Goal: Information Seeking & Learning: Learn about a topic

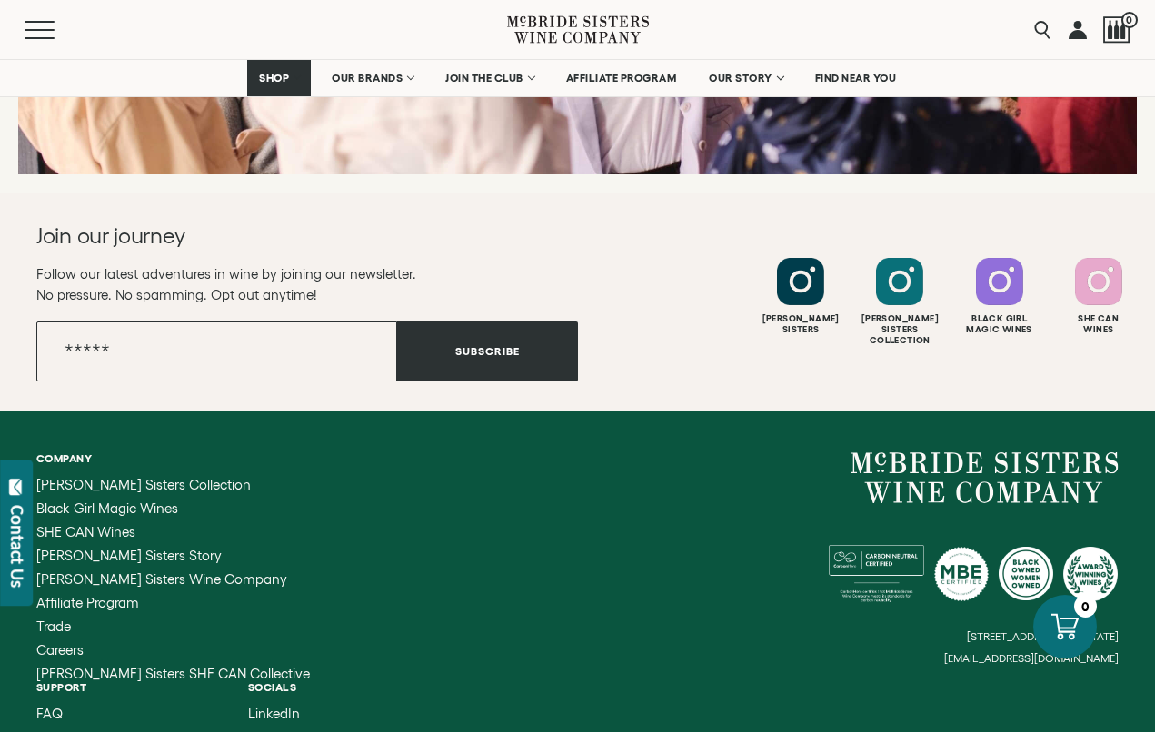
scroll to position [7221, 0]
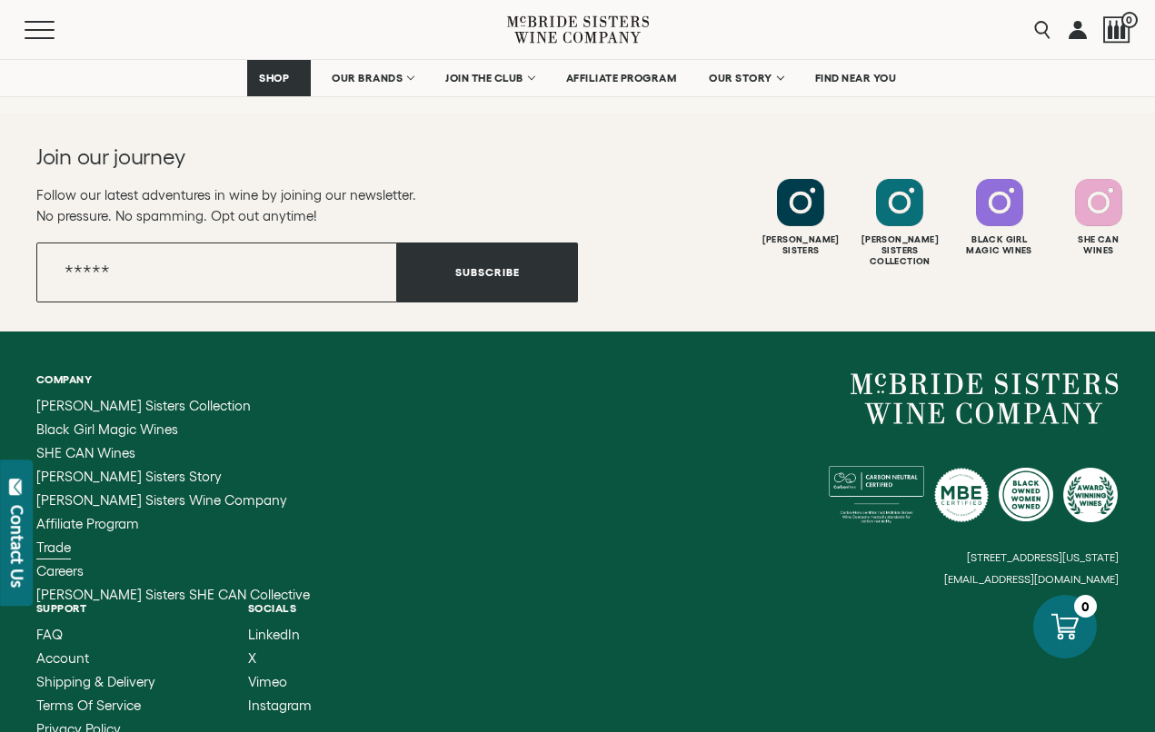
click at [58, 540] on span "Trade" at bounding box center [53, 547] width 35 height 15
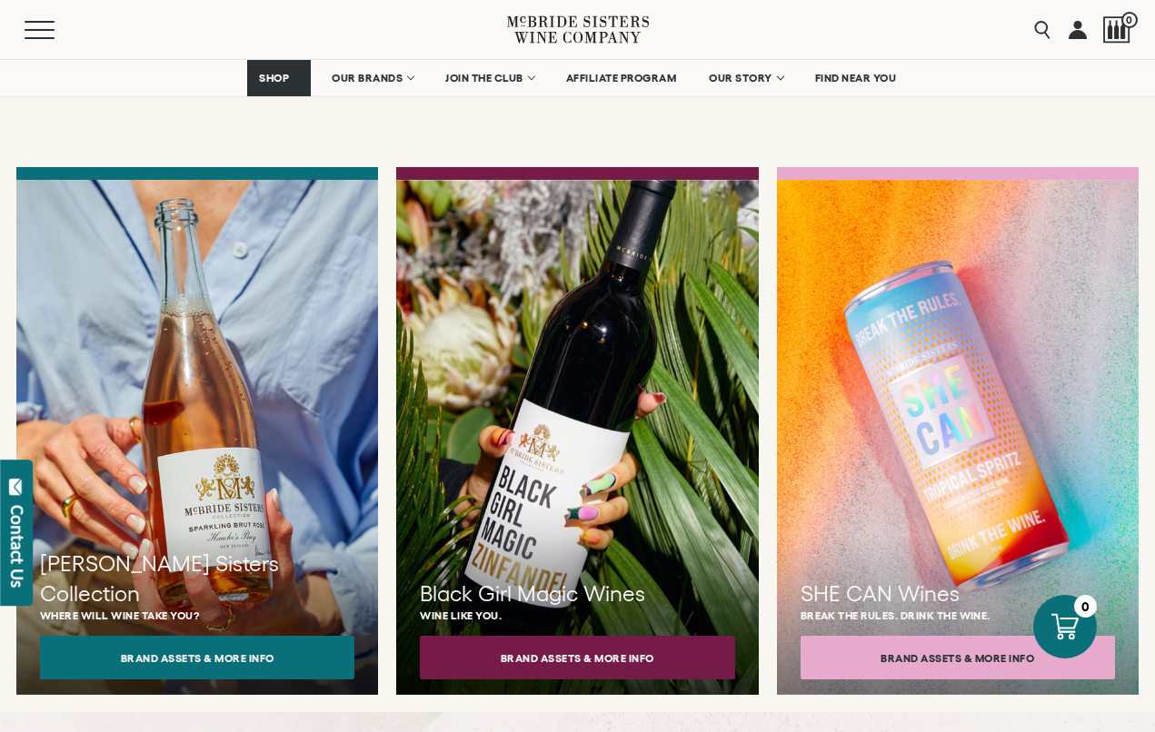
scroll to position [1469, 0]
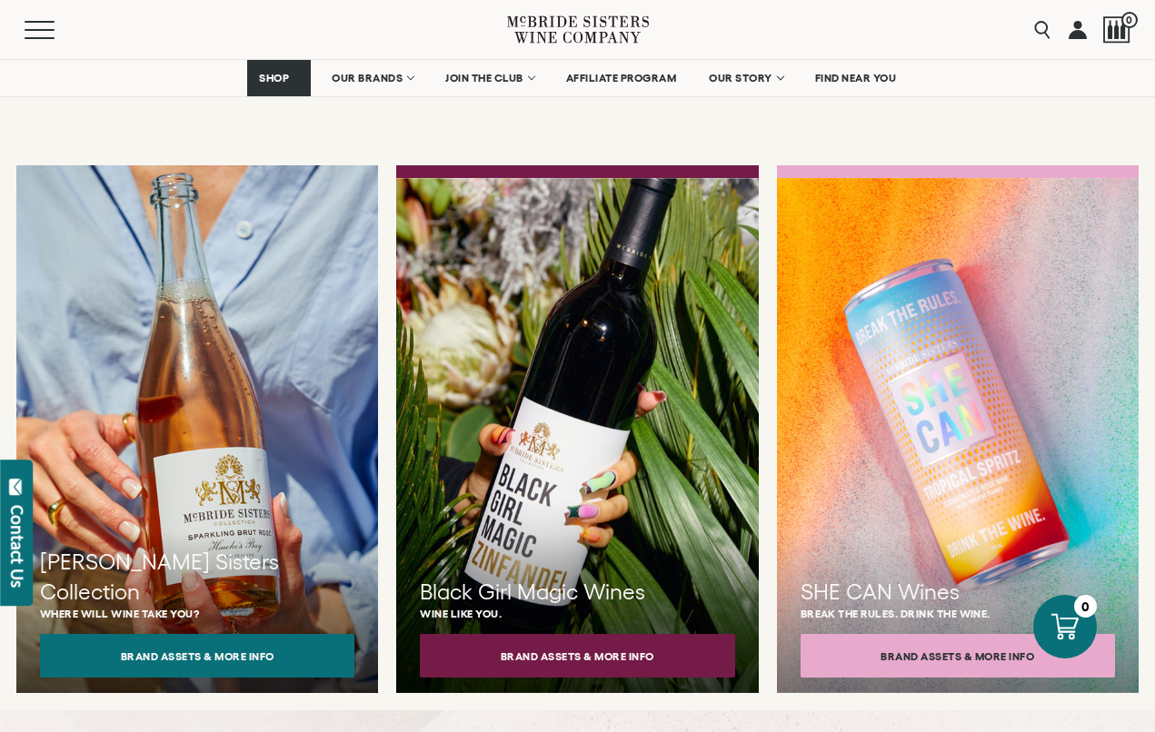
click at [234, 394] on div at bounding box center [197, 435] width 398 height 567
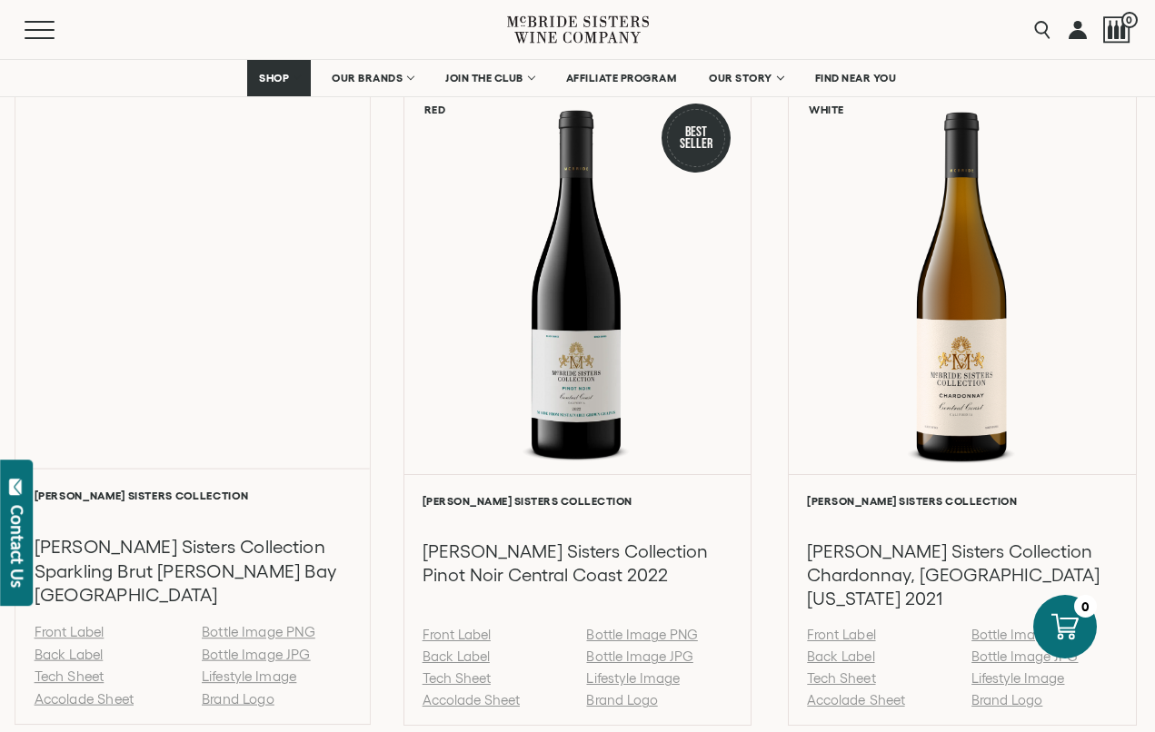
scroll to position [1921, 0]
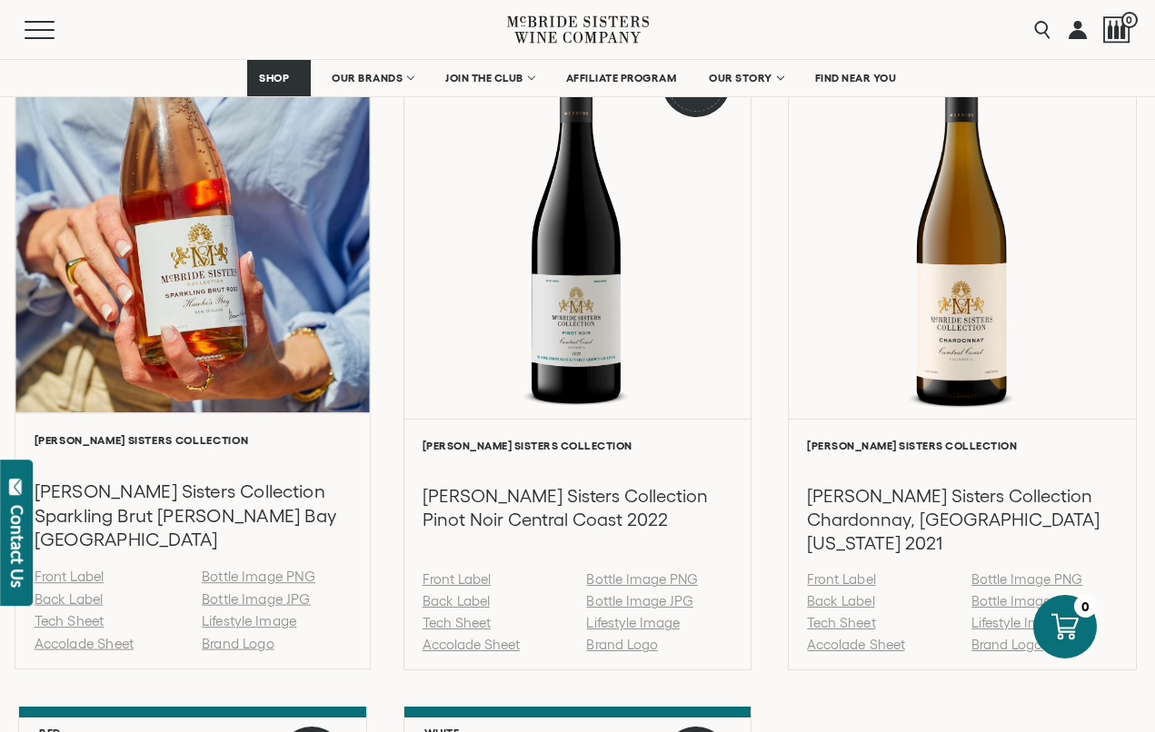
click at [82, 603] on link "Back Label" at bounding box center [69, 599] width 69 height 15
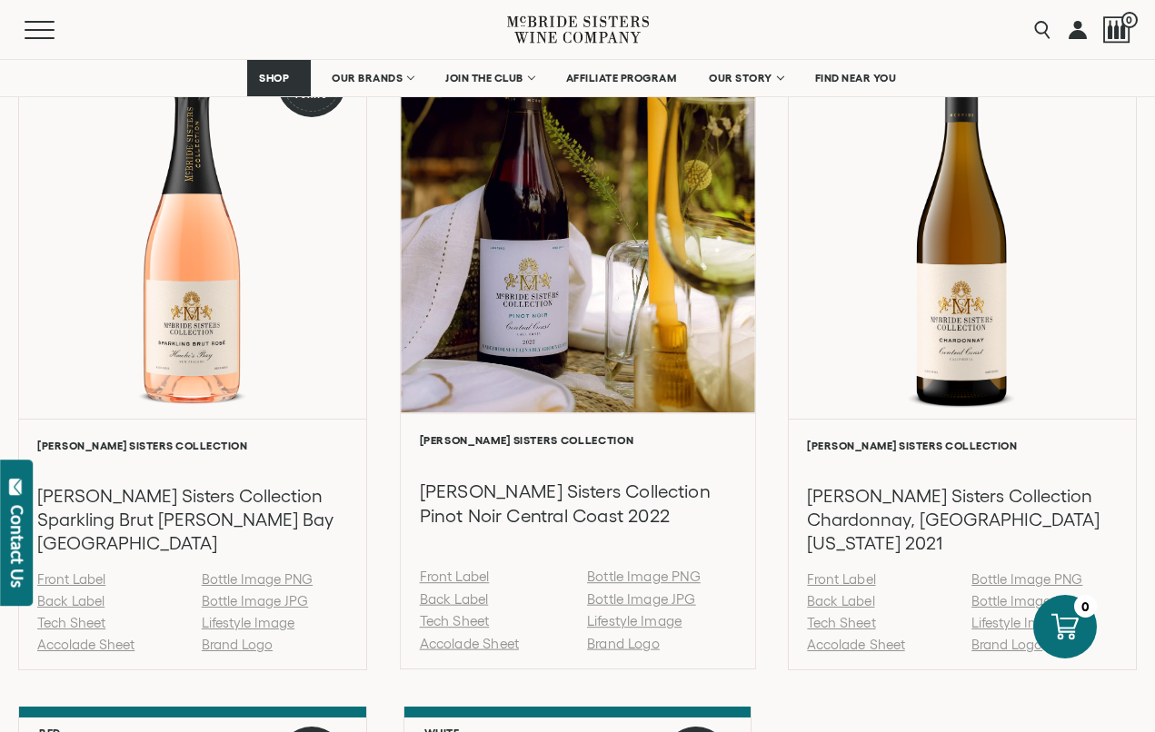
click at [730, 229] on div at bounding box center [578, 218] width 354 height 387
